Goal: Find specific page/section: Find specific page/section

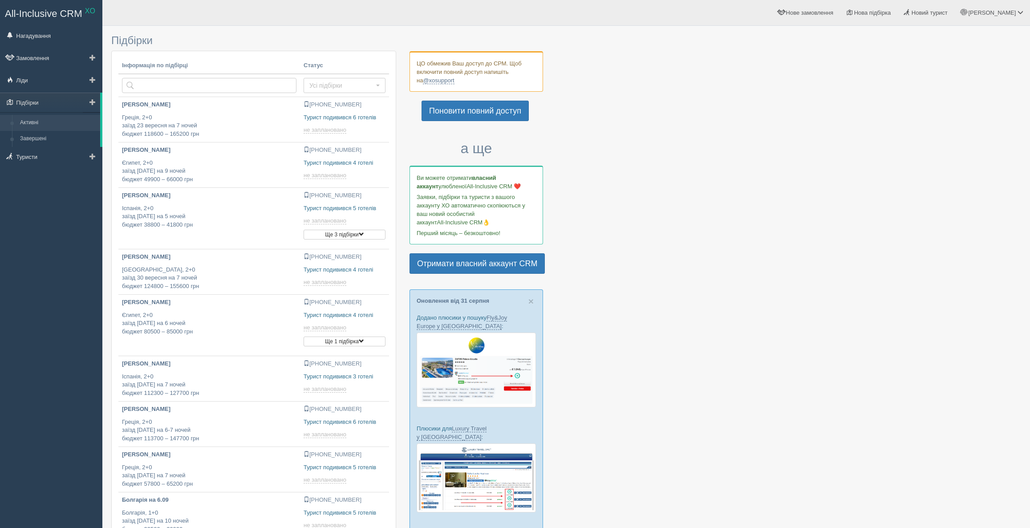
scroll to position [162, 0]
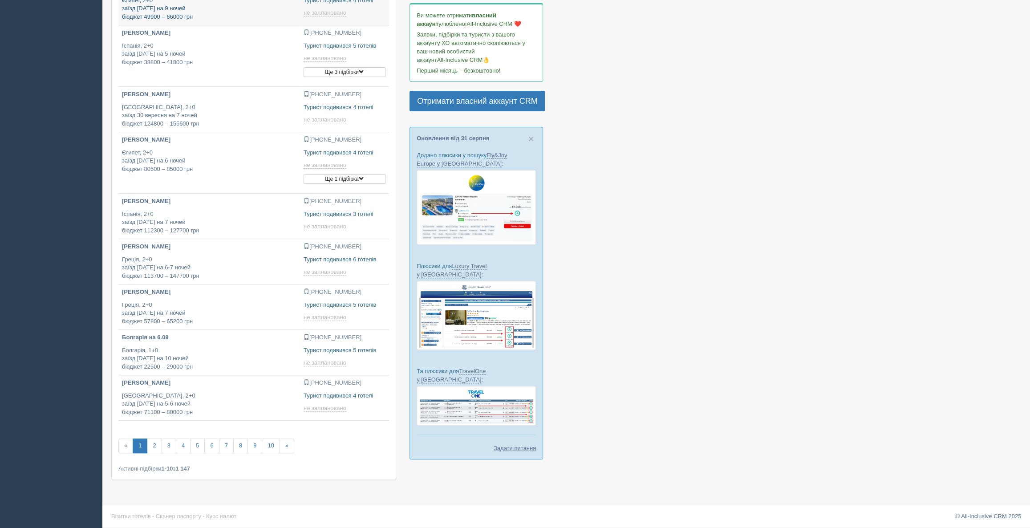
type input "[DATE] 16:40"
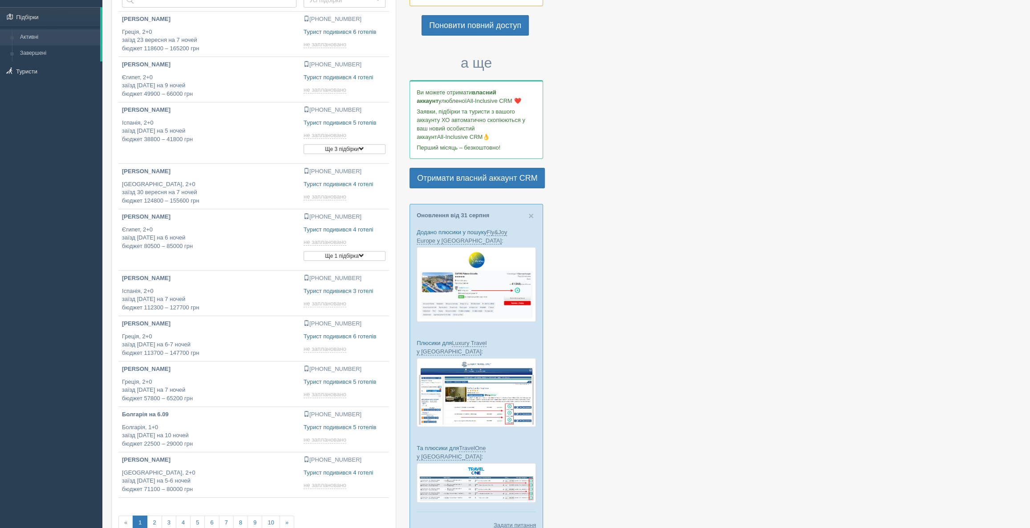
scroll to position [0, 0]
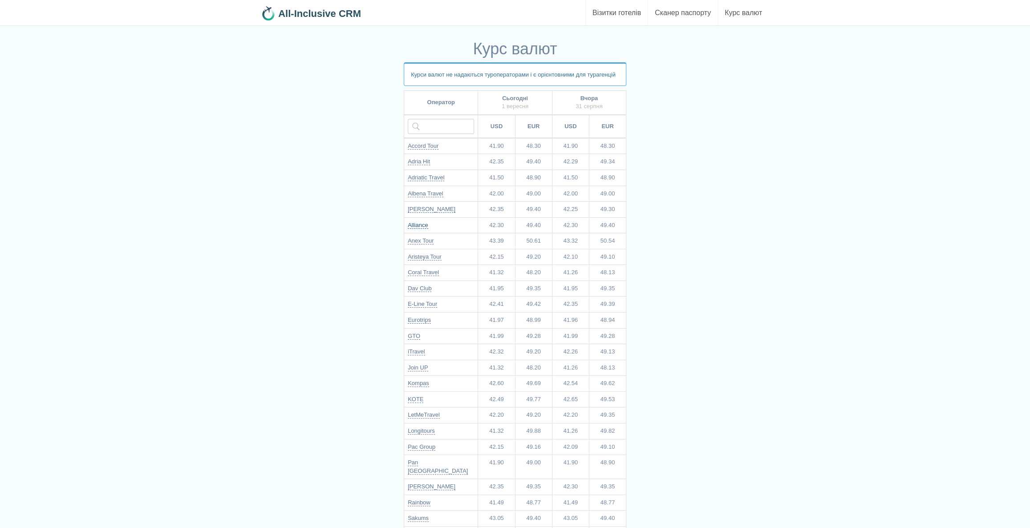
click at [424, 223] on link "Alliance" at bounding box center [418, 225] width 20 height 7
